Goal: Use online tool/utility: Use online tool/utility

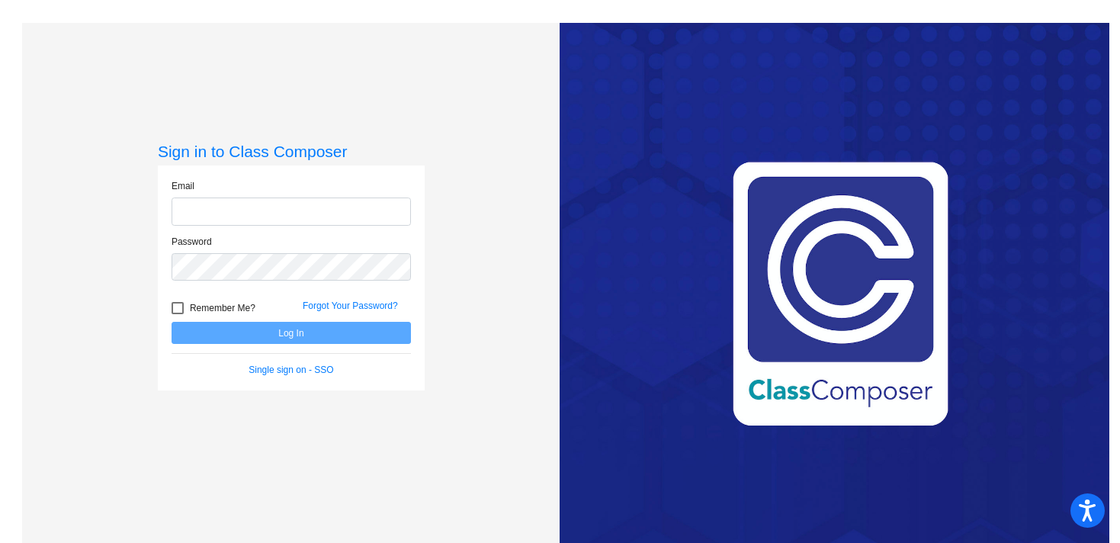
type input "[EMAIL_ADDRESS][DOMAIN_NAME]"
click at [288, 328] on button "Log In" at bounding box center [290, 333] width 239 height 22
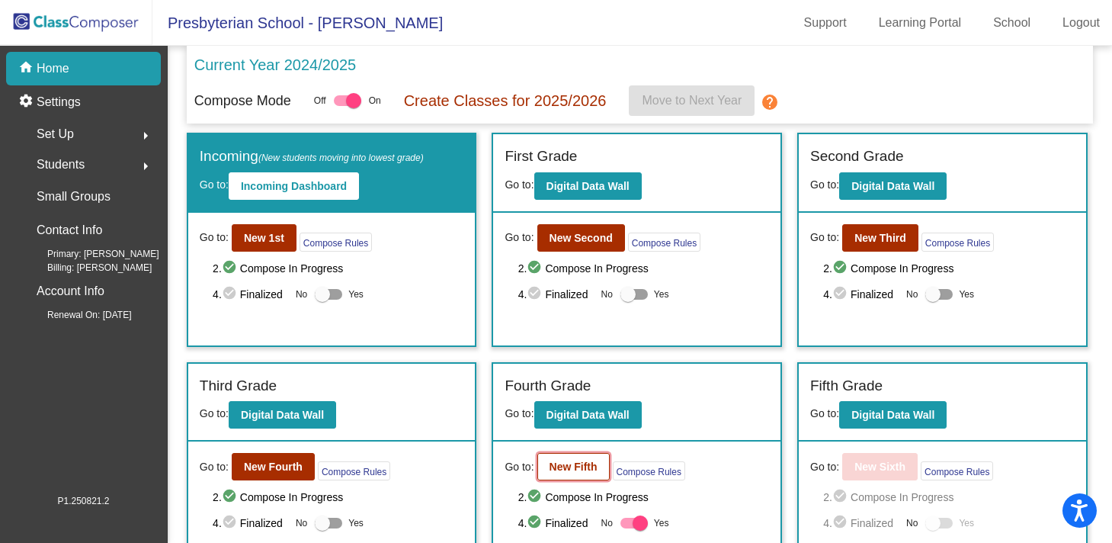
click at [550, 466] on b "New Fifth" at bounding box center [573, 466] width 48 height 12
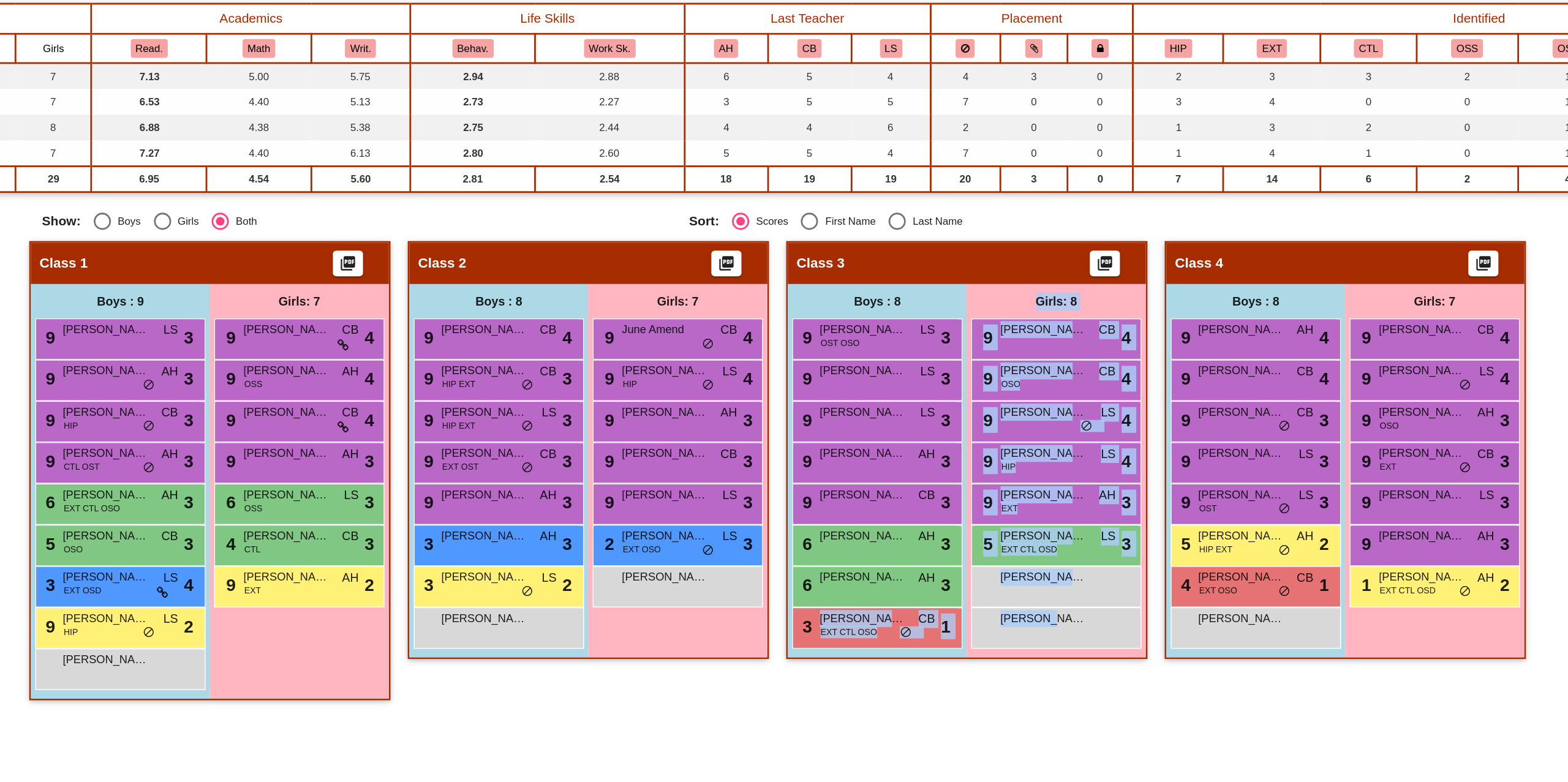
drag, startPoint x: 974, startPoint y: 640, endPoint x: 876, endPoint y: 702, distance: 116.0
click at [876, 436] on div "Class 3 picture_as_pdf Add Student First Name Last Name Student Id (Recommended…" at bounding box center [925, 542] width 257 height 339
click at [897, 436] on div "Class 3 picture_as_pdf Add Student First Name Last Name Student Id (Recommended…" at bounding box center [925, 542] width 257 height 339
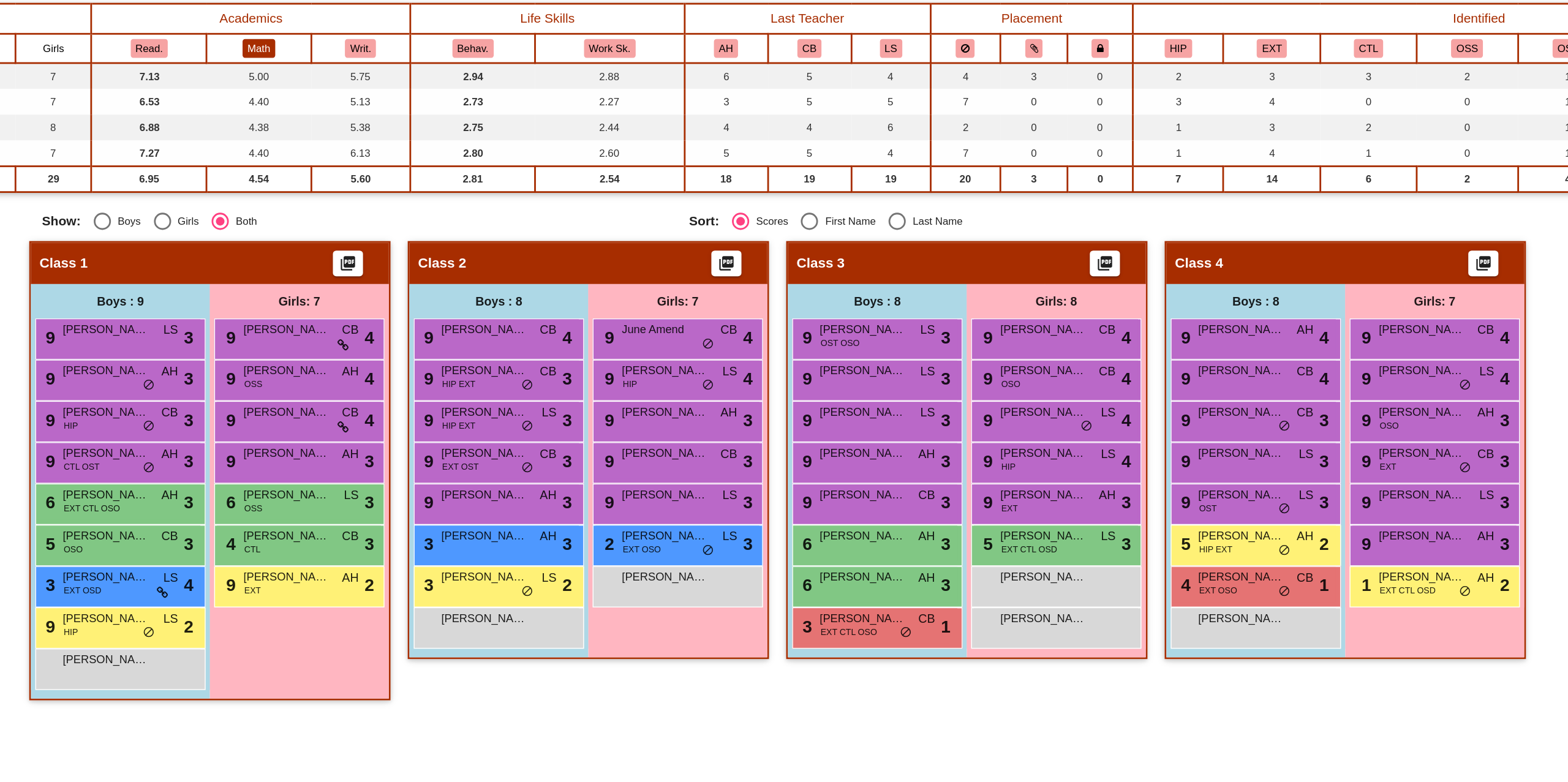
click at [428, 240] on button "Math" at bounding box center [420, 234] width 23 height 14
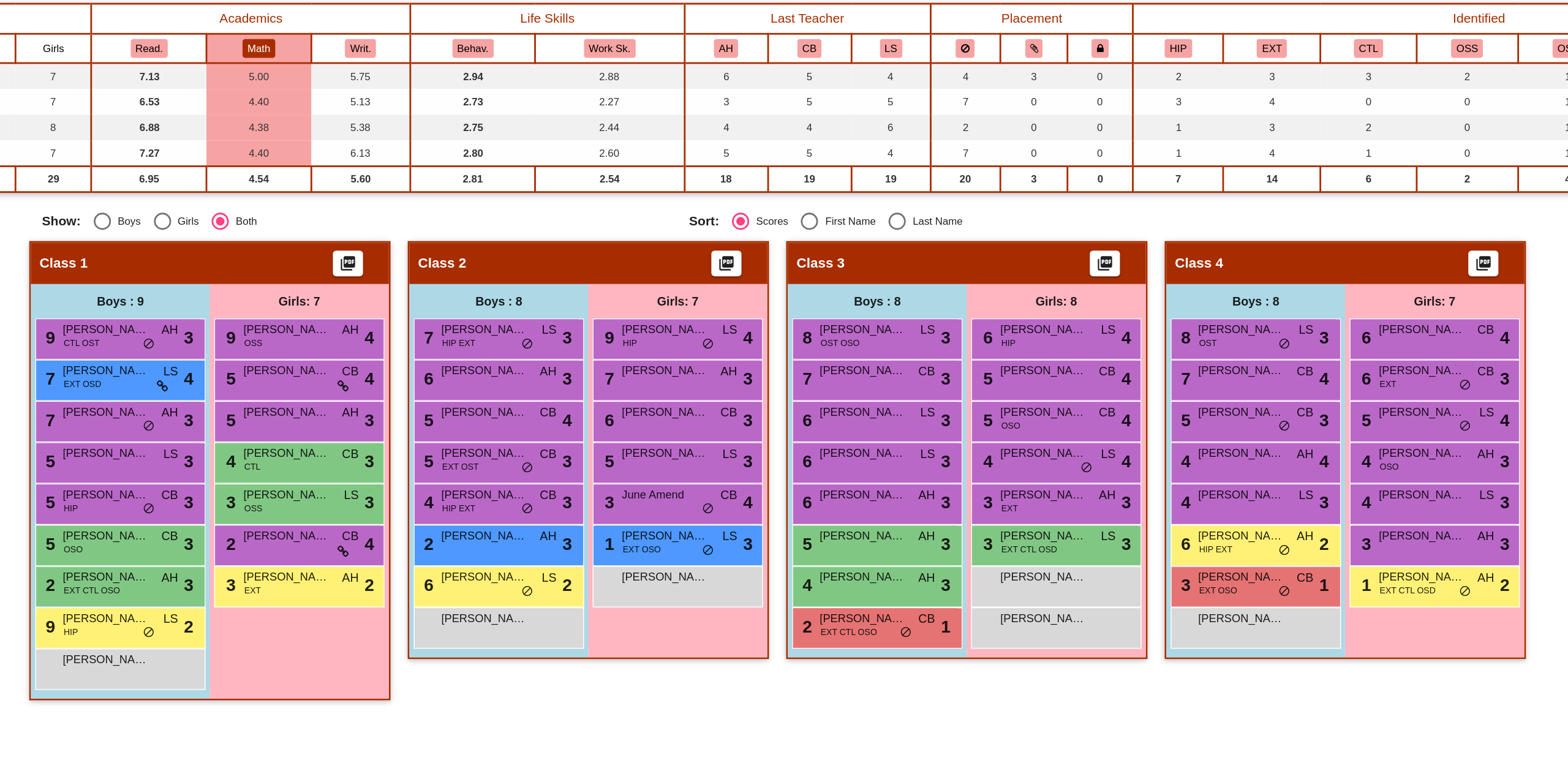
click at [431, 235] on button "Math" at bounding box center [420, 234] width 23 height 14
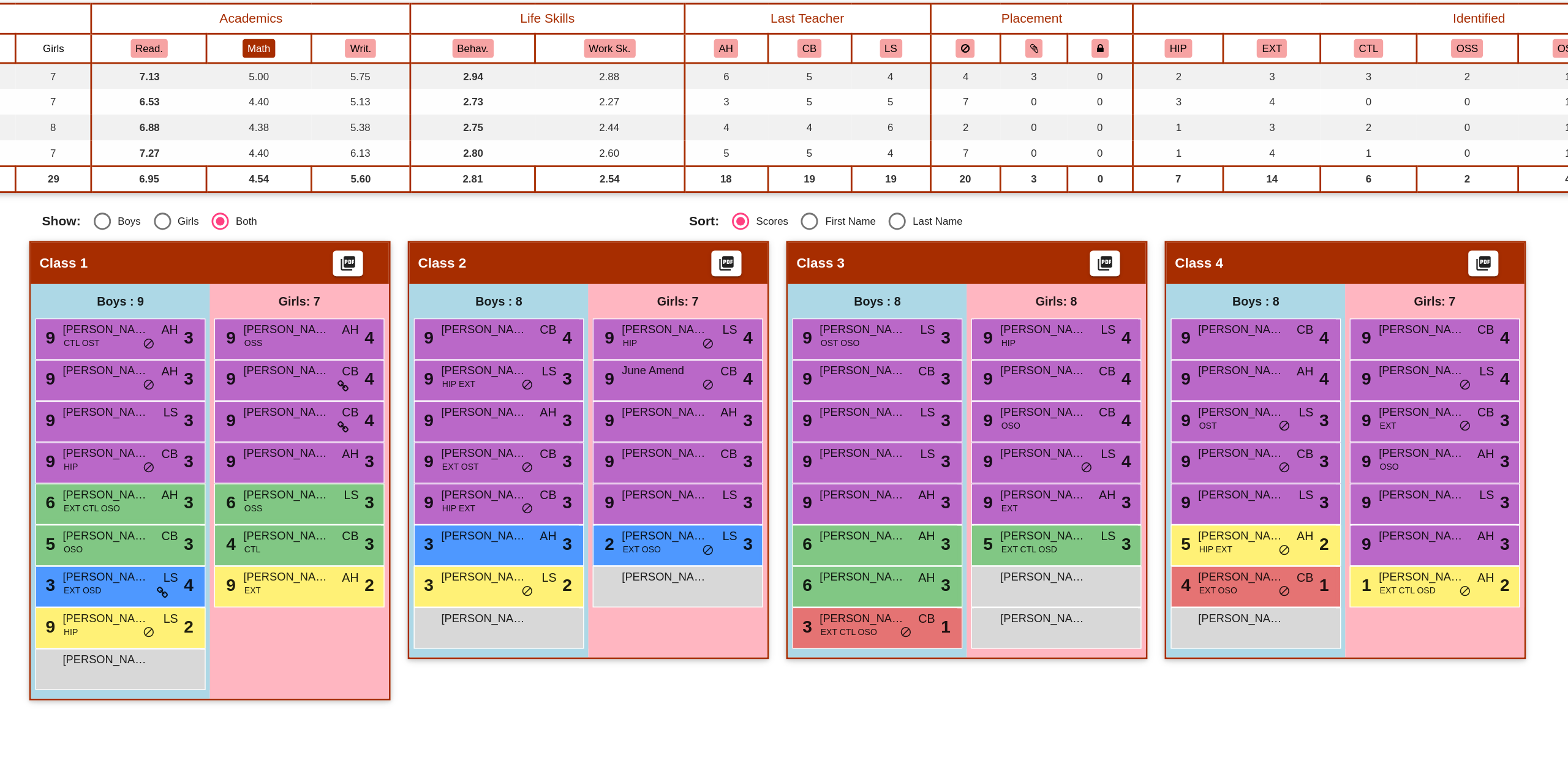
click at [423, 238] on button "Math" at bounding box center [420, 234] width 23 height 14
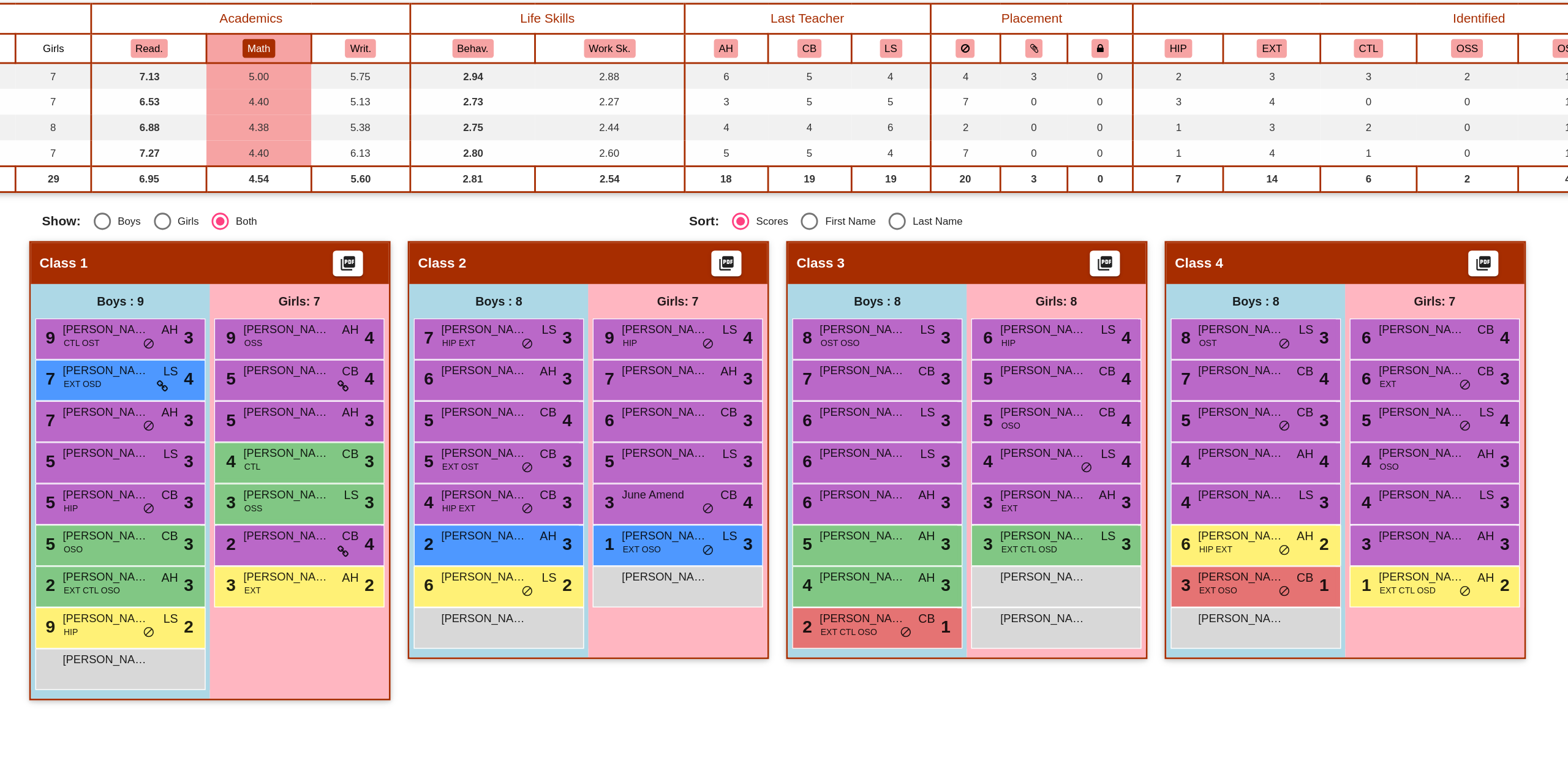
click at [427, 235] on button "Math" at bounding box center [420, 234] width 23 height 14
